Goal: Task Accomplishment & Management: Manage account settings

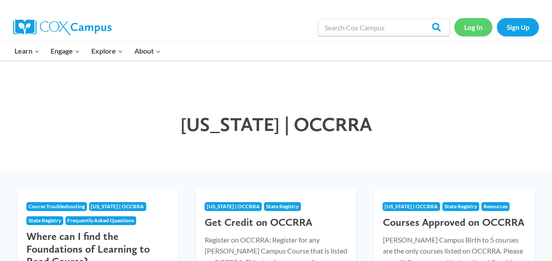
click at [474, 27] on link "Log In" at bounding box center [473, 27] width 38 height 18
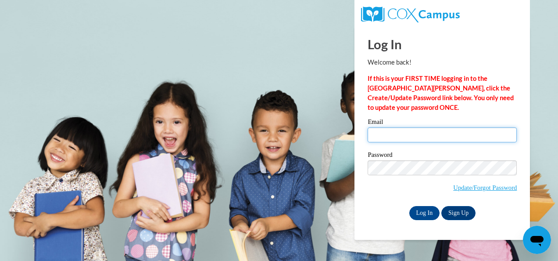
click at [412, 135] on input "Email" at bounding box center [442, 134] width 149 height 15
type input "[EMAIL_ADDRESS][DOMAIN_NAME]"
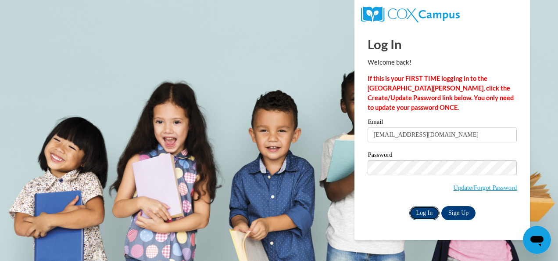
click at [426, 209] on input "Log In" at bounding box center [425, 213] width 31 height 14
